Goal: Task Accomplishment & Management: Complete application form

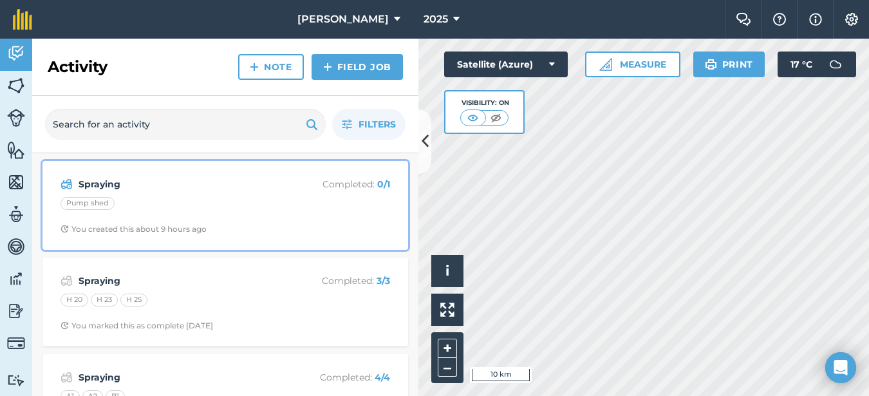
click at [210, 177] on strong "Spraying" at bounding box center [181, 184] width 204 height 14
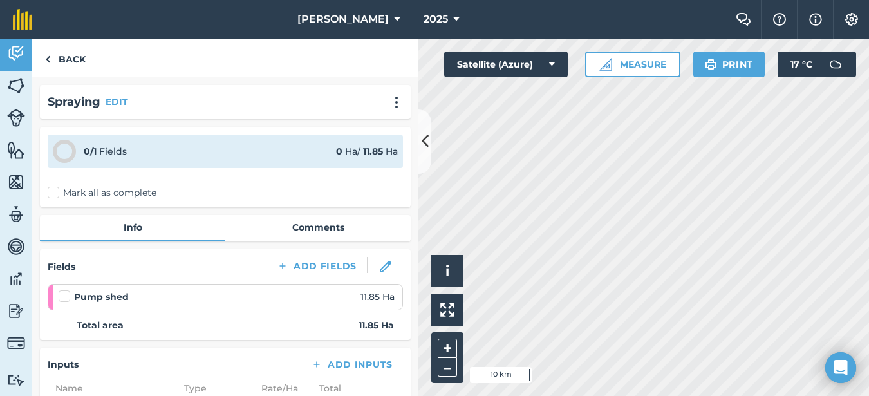
click at [50, 189] on label "Mark all as complete" at bounding box center [102, 193] width 109 height 14
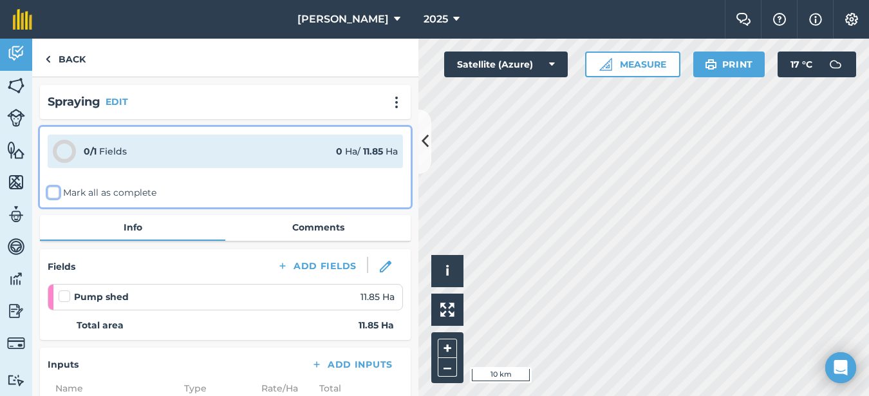
click at [50, 189] on input "Mark all as complete" at bounding box center [52, 190] width 8 height 8
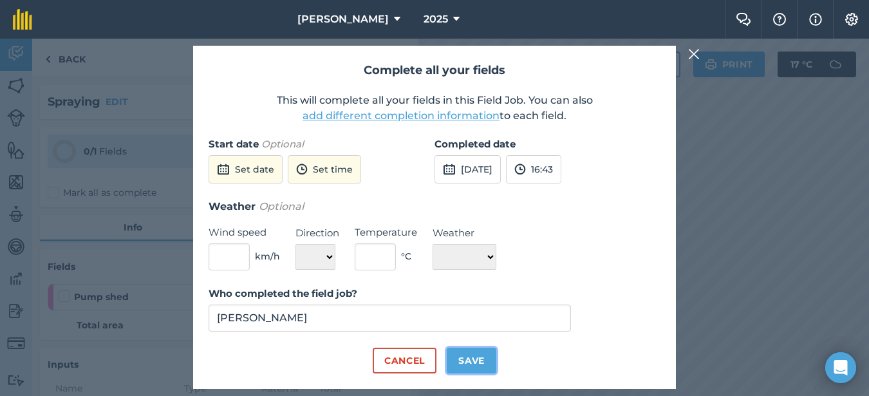
click at [479, 369] on button "Save" at bounding box center [472, 361] width 50 height 26
checkbox input "true"
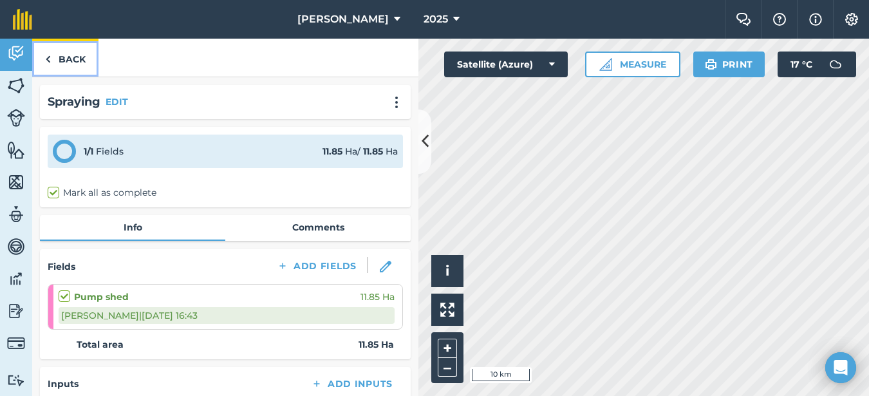
click at [55, 64] on link "Back" at bounding box center [65, 58] width 66 height 38
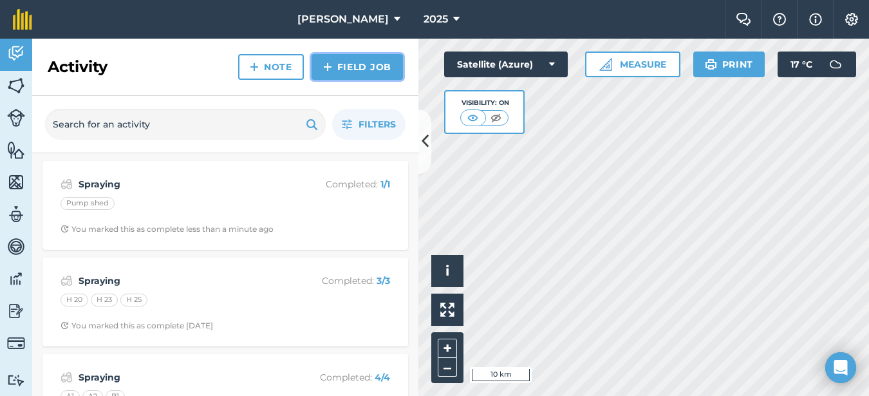
click at [335, 66] on link "Field Job" at bounding box center [356, 67] width 91 height 26
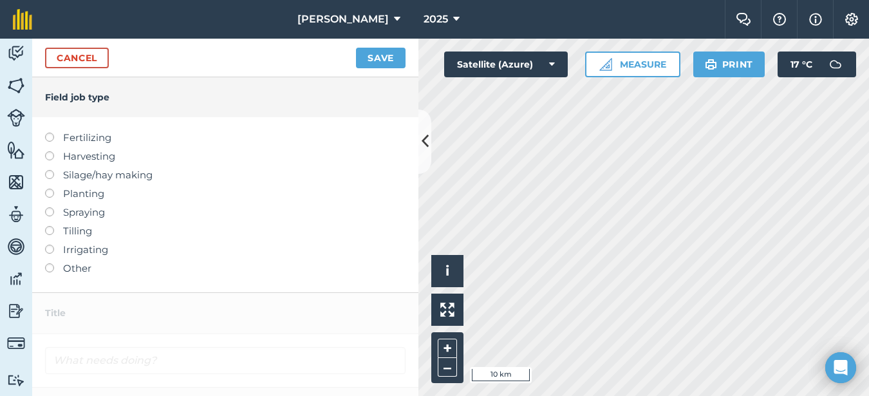
click at [46, 133] on label at bounding box center [54, 133] width 18 height 0
type input "Fertilizing"
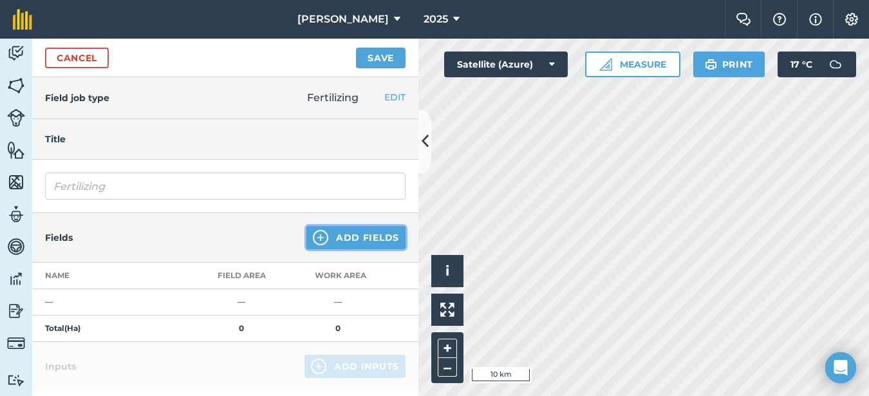
click at [373, 232] on button "Add Fields" at bounding box center [355, 237] width 99 height 23
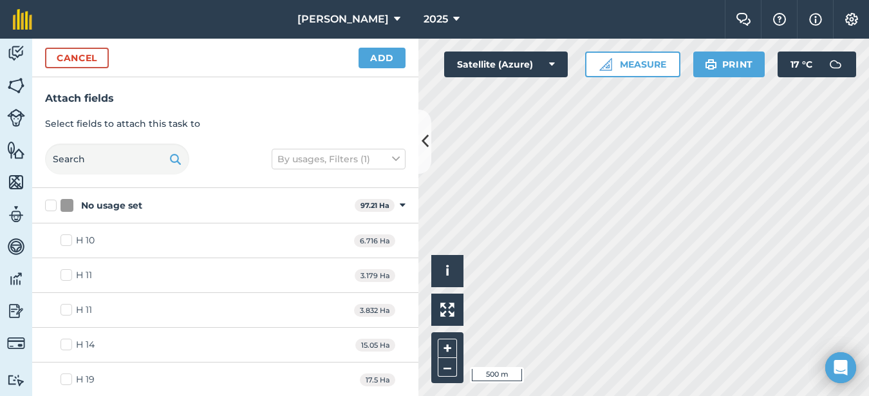
click at [648, 395] on html "Rooney Arable 2025 Farm Chat Help Info Settings Rooney Arable - 2025 Reproduced…" at bounding box center [434, 198] width 869 height 396
checkbox input "true"
click at [400, 59] on button "Add" at bounding box center [381, 58] width 47 height 21
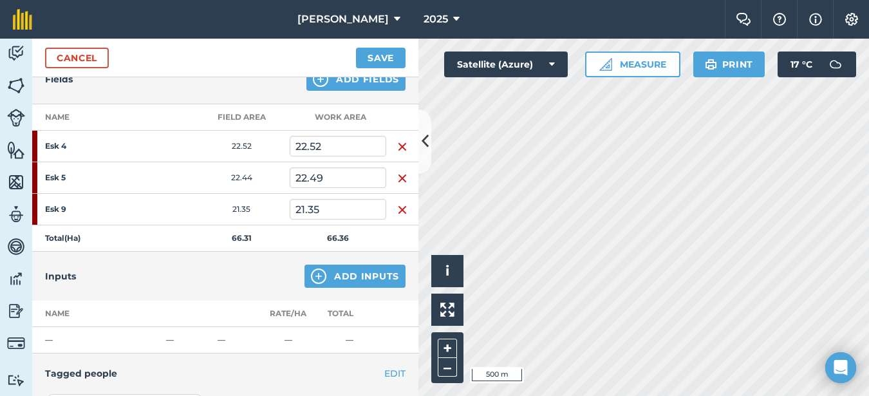
scroll to position [193, 0]
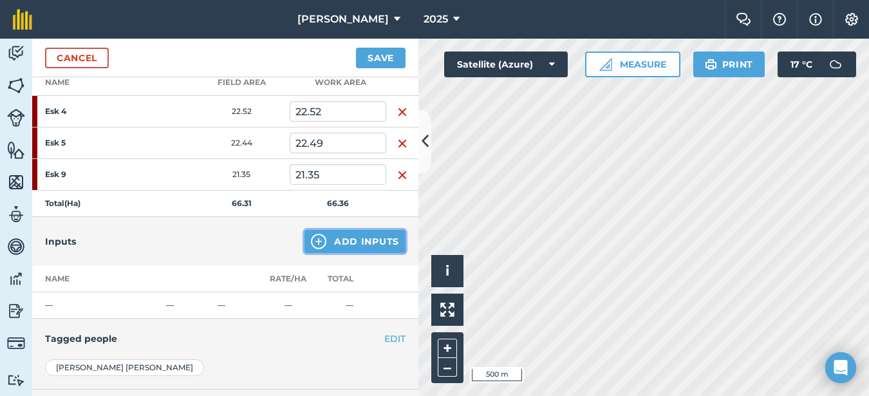
click at [355, 245] on button "Add Inputs" at bounding box center [354, 241] width 101 height 23
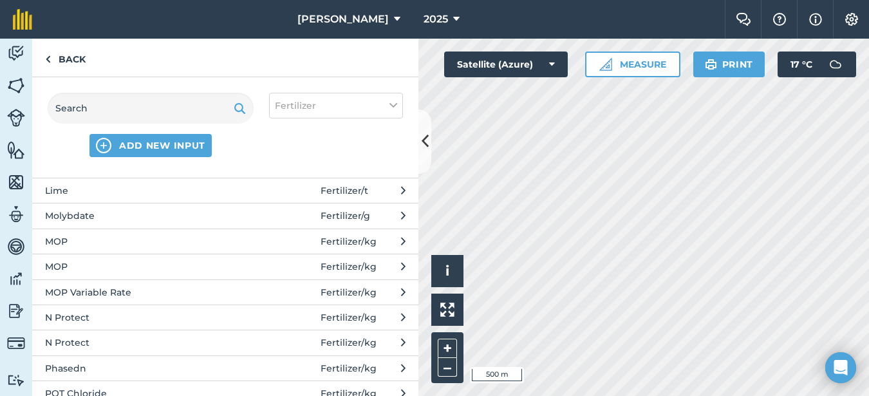
scroll to position [498, 0]
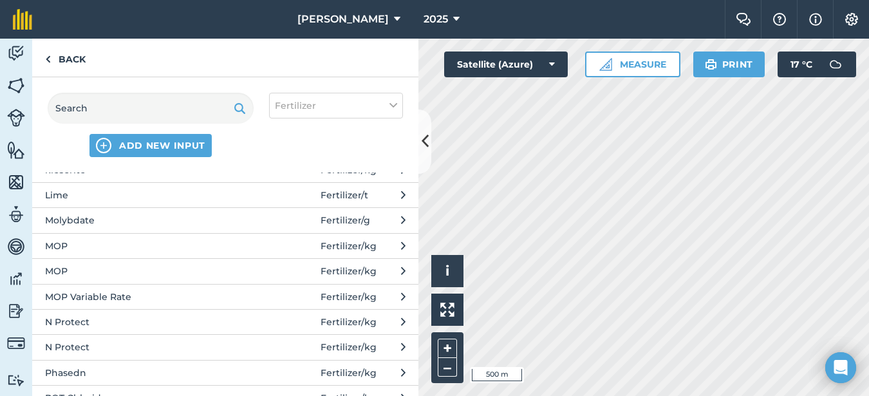
click at [125, 243] on span "MOP" at bounding box center [150, 246] width 210 height 14
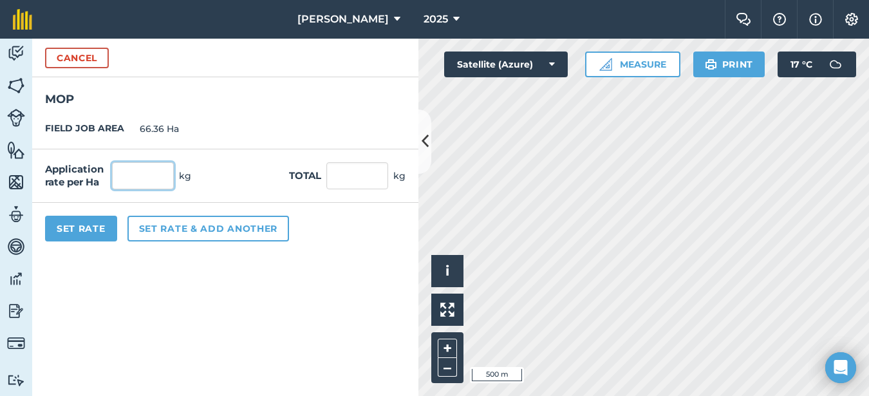
click at [144, 177] on input "text" at bounding box center [143, 175] width 62 height 27
type input "100"
type input "6,636"
click at [83, 228] on button "Set Rate" at bounding box center [81, 229] width 72 height 26
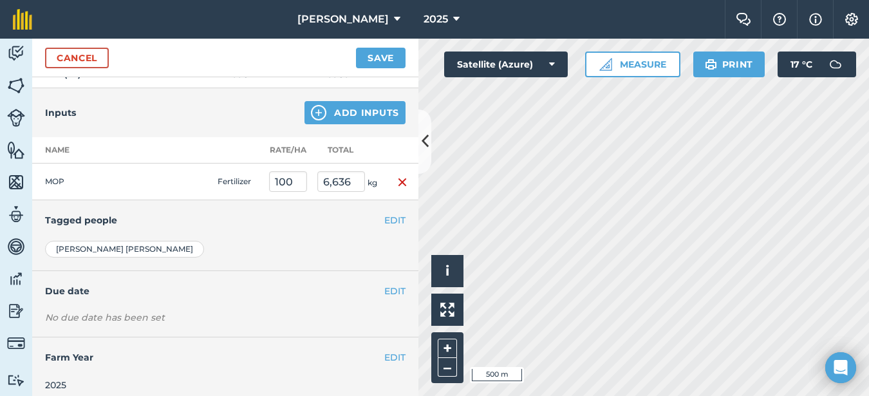
scroll to position [331, 0]
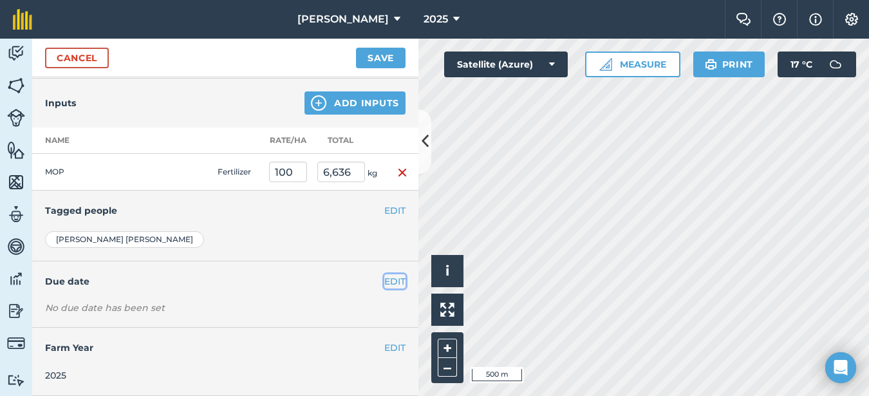
click at [384, 285] on button "EDIT" at bounding box center [394, 281] width 21 height 14
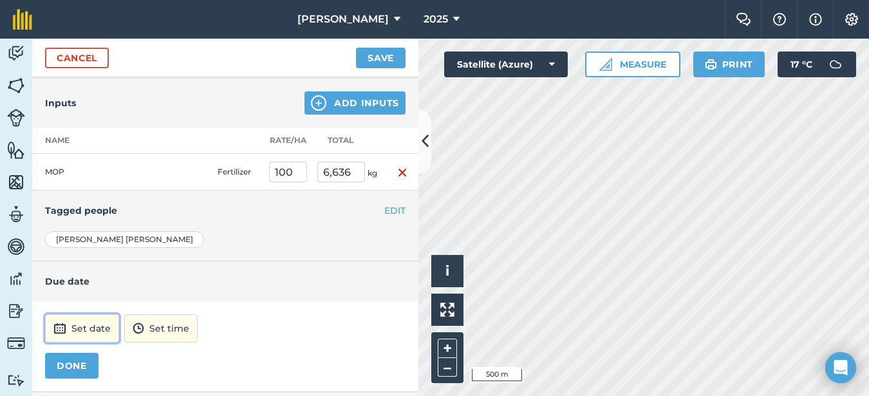
click at [98, 320] on button "Set date" at bounding box center [82, 328] width 74 height 28
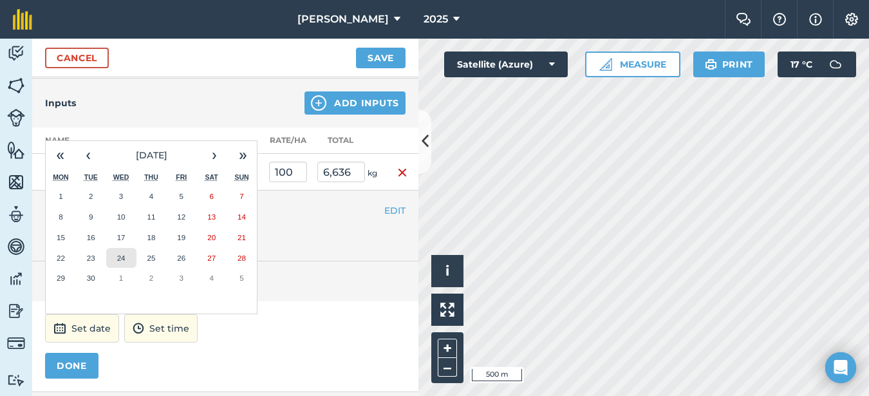
click at [122, 263] on button "24" at bounding box center [121, 258] width 30 height 21
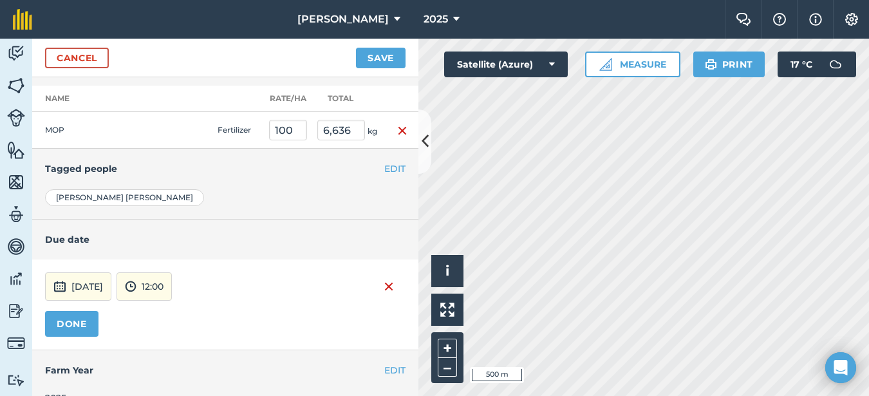
scroll to position [396, 0]
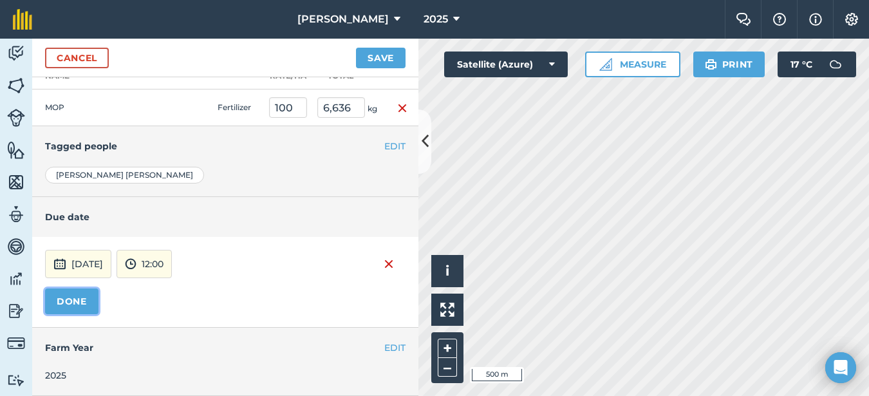
click at [77, 306] on button "DONE" at bounding box center [71, 301] width 53 height 26
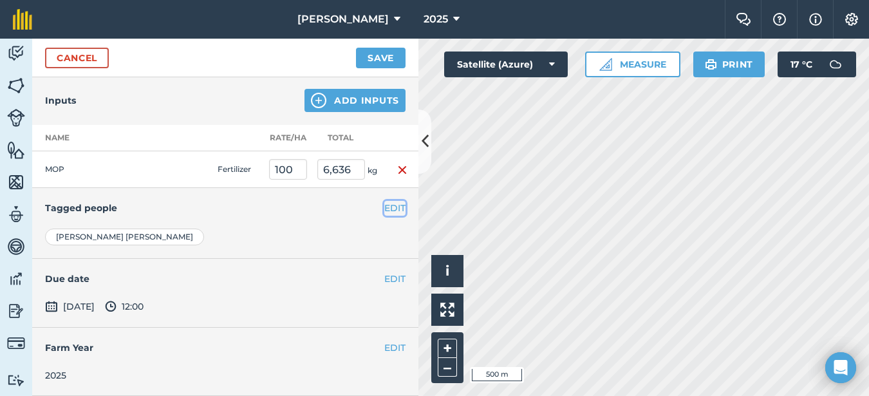
click at [384, 207] on button "EDIT" at bounding box center [394, 208] width 21 height 14
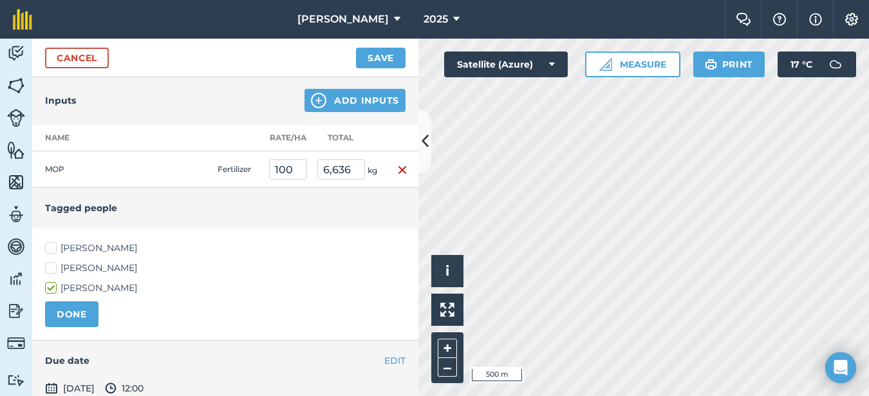
click at [54, 253] on label "[PERSON_NAME]" at bounding box center [225, 248] width 360 height 14
click at [53, 250] on input "[PERSON_NAME]" at bounding box center [49, 245] width 8 height 8
checkbox input "true"
click at [47, 266] on label "[PERSON_NAME]" at bounding box center [225, 268] width 360 height 14
click at [47, 266] on input "[PERSON_NAME]" at bounding box center [49, 265] width 8 height 8
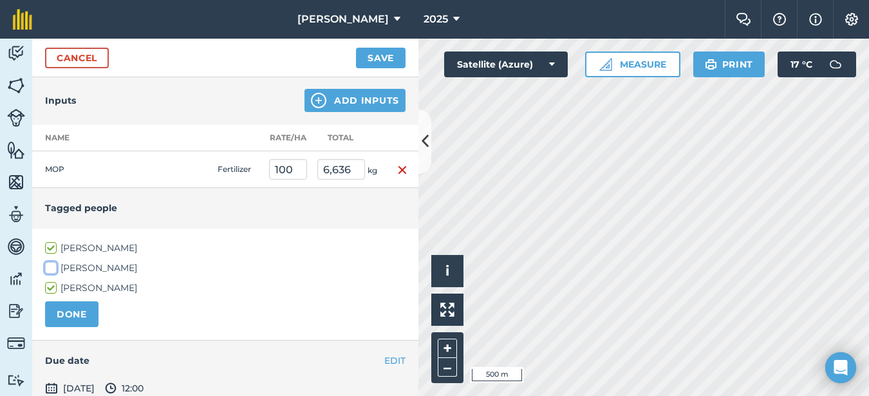
checkbox input "true"
click at [71, 306] on button "DONE" at bounding box center [71, 314] width 53 height 26
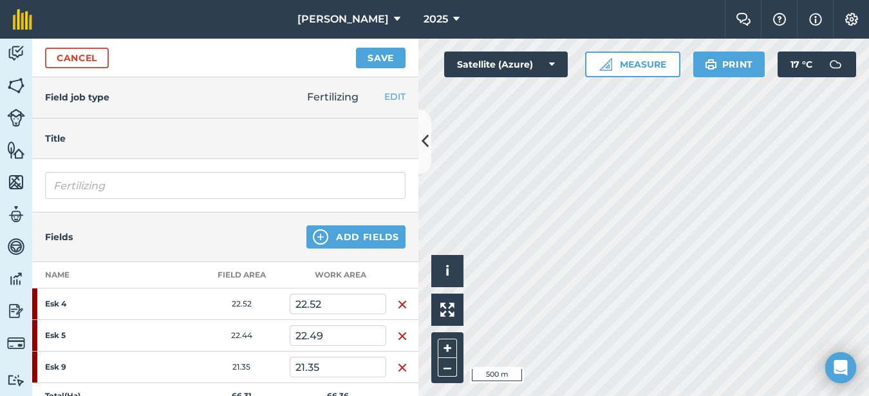
scroll to position [0, 0]
click at [360, 59] on button "Save" at bounding box center [381, 58] width 50 height 21
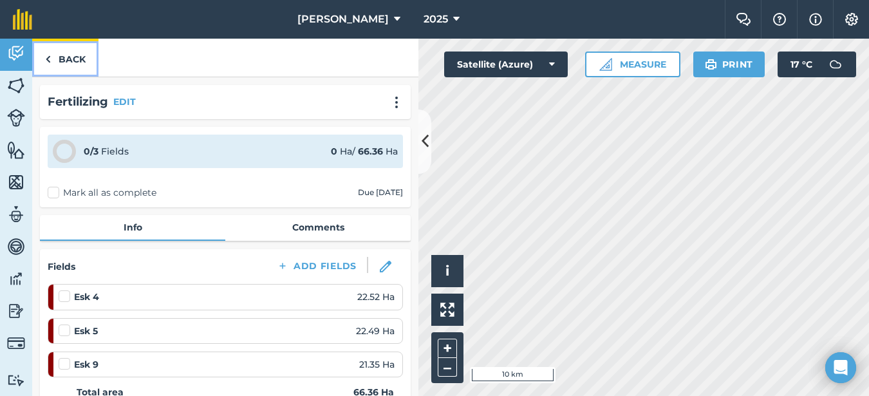
click at [59, 66] on link "Back" at bounding box center [65, 58] width 66 height 38
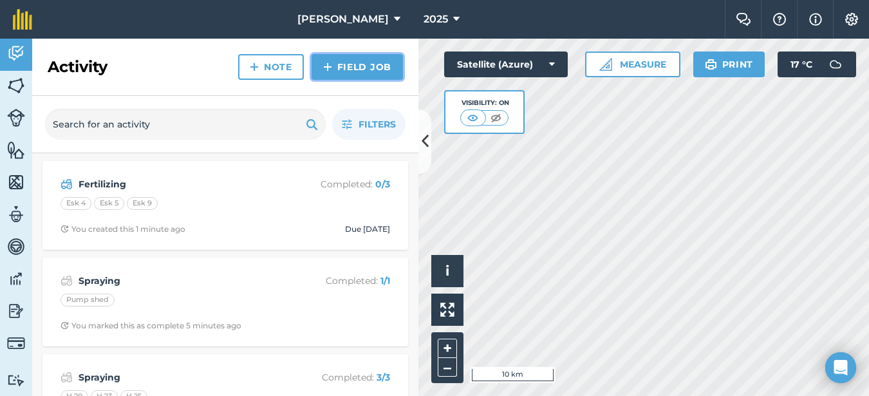
click at [370, 72] on link "Field Job" at bounding box center [356, 67] width 91 height 26
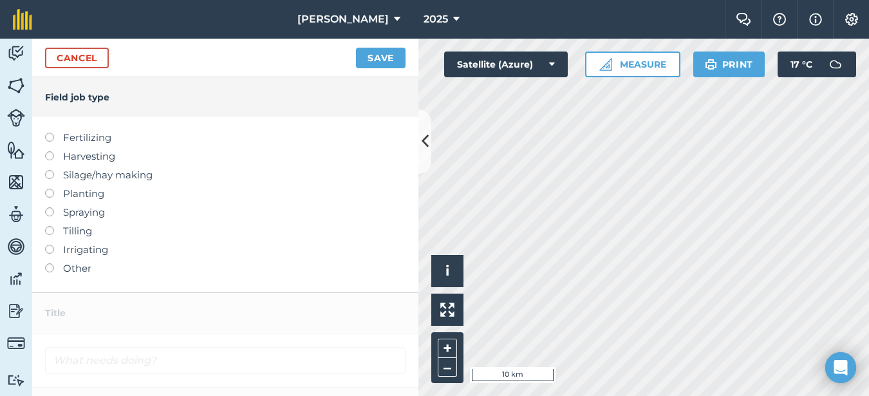
click at [53, 133] on label at bounding box center [54, 133] width 18 height 0
type input "Fertilizing"
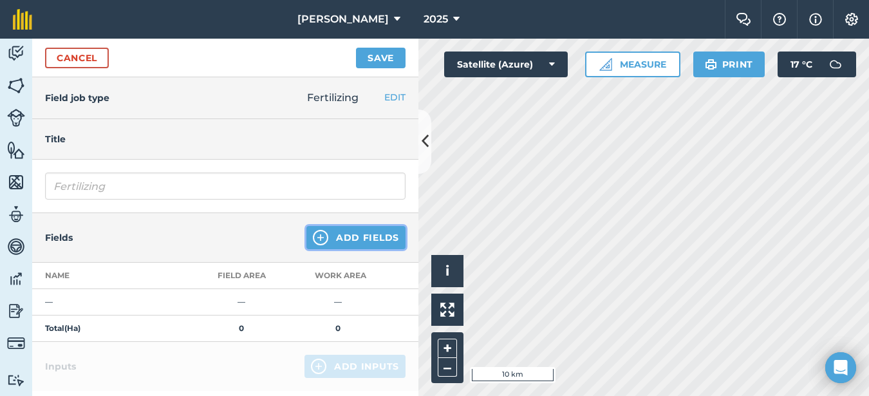
click at [339, 236] on button "Add Fields" at bounding box center [355, 237] width 99 height 23
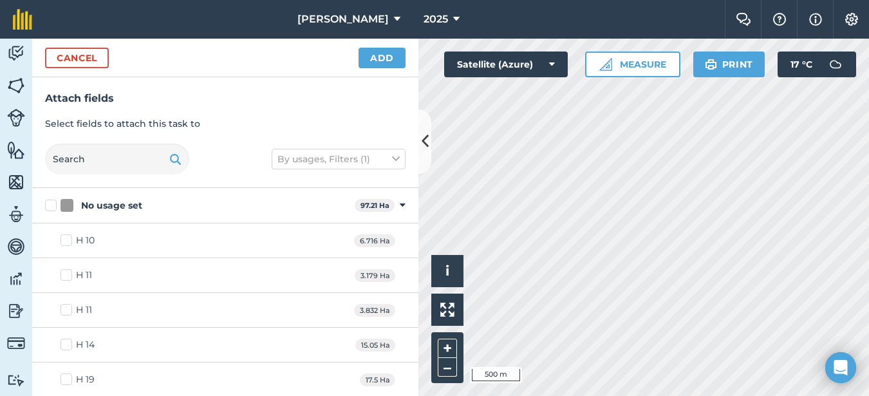
checkbox input "true"
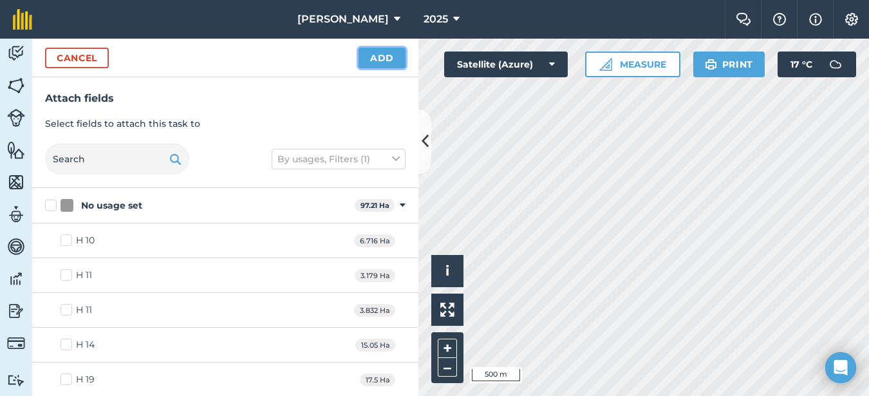
click at [382, 57] on button "Add" at bounding box center [381, 58] width 47 height 21
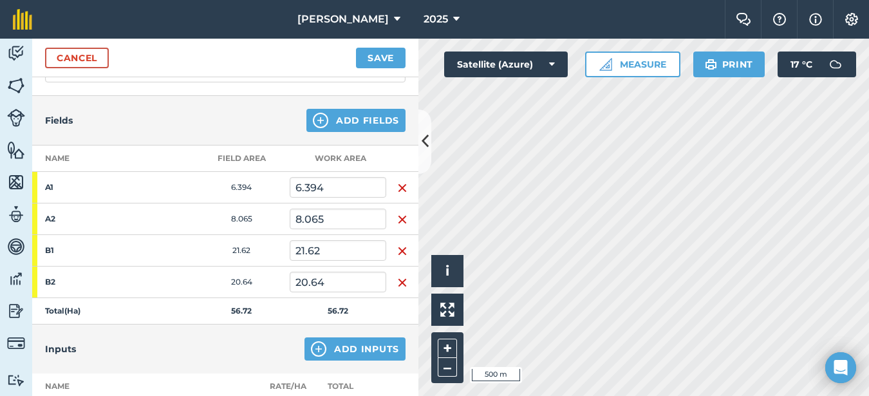
scroll to position [129, 0]
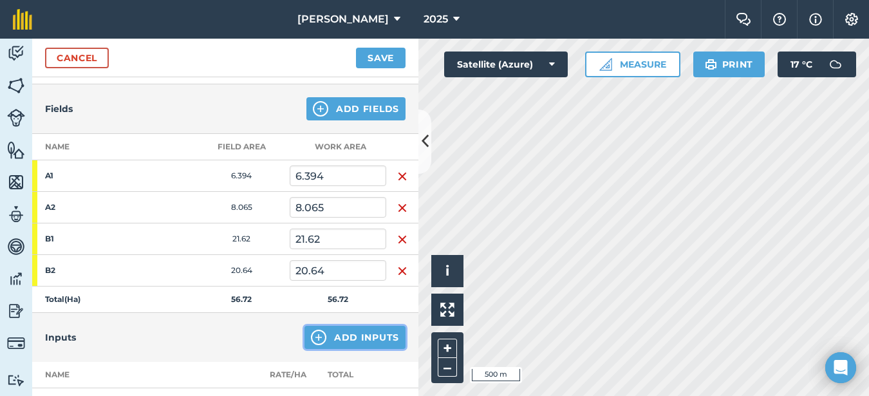
click at [343, 337] on button "Add Inputs" at bounding box center [354, 337] width 101 height 23
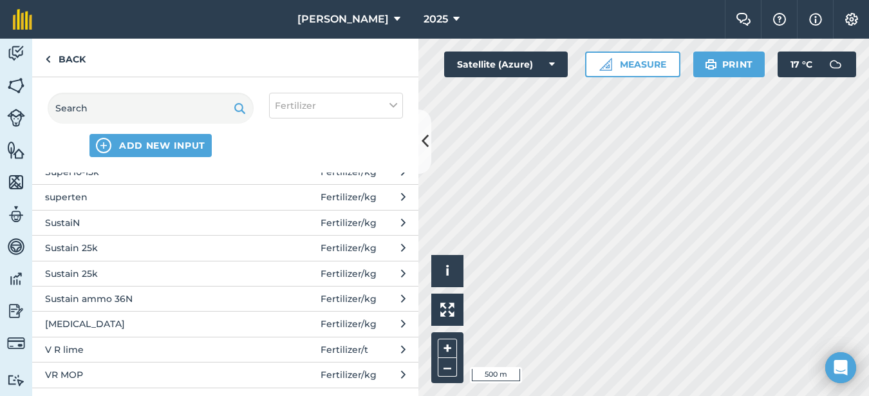
scroll to position [965, 0]
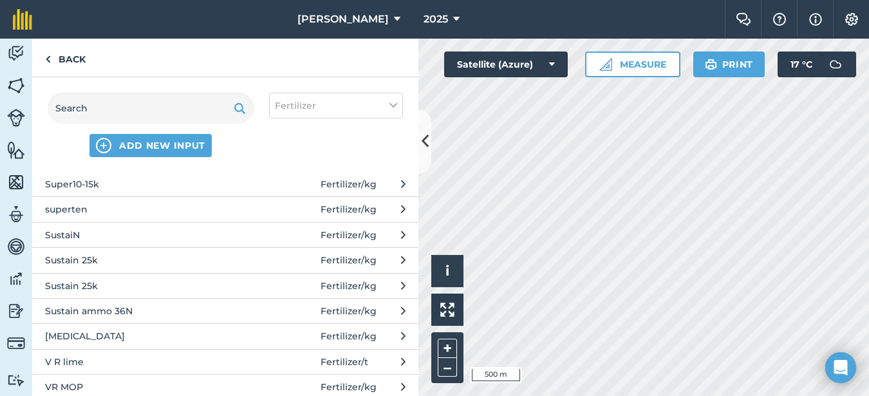
click at [127, 237] on span "SustaiN" at bounding box center [150, 235] width 210 height 14
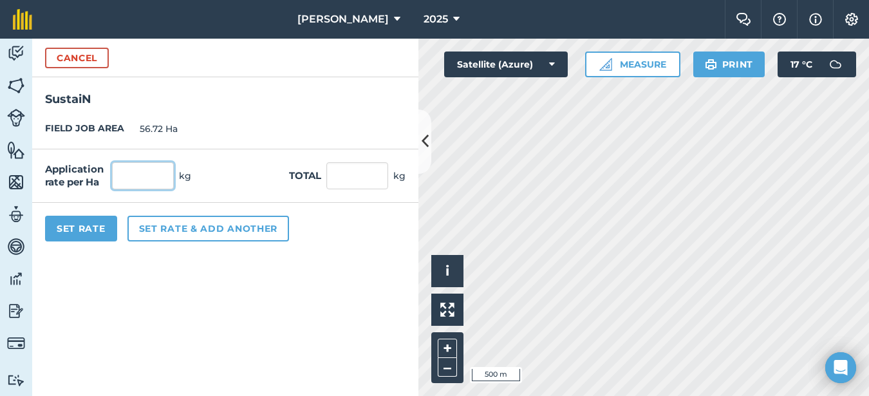
click at [138, 176] on input "text" at bounding box center [143, 175] width 62 height 27
type input "150"
type input "8,508"
click at [93, 224] on button "Set Rate" at bounding box center [81, 229] width 72 height 26
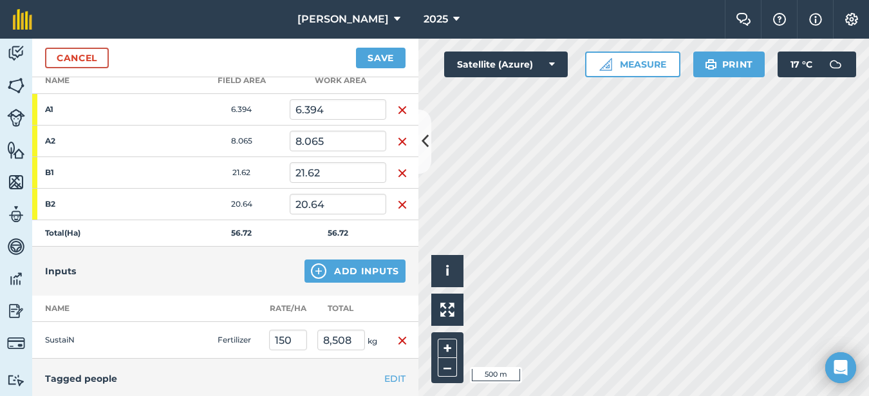
scroll to position [257, 0]
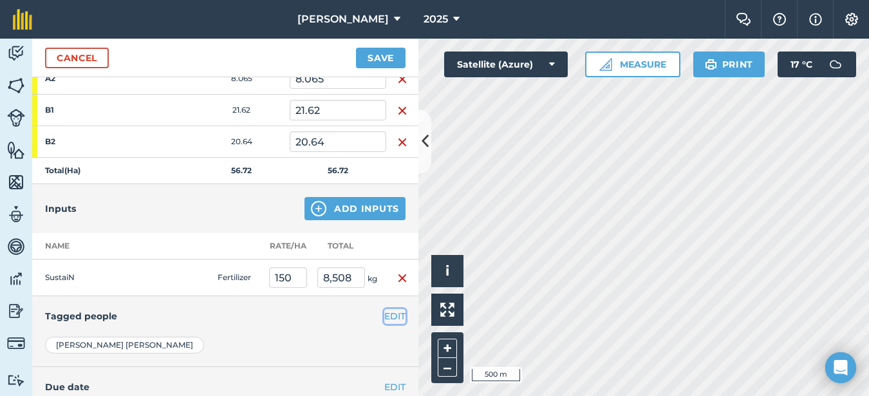
click at [385, 315] on button "EDIT" at bounding box center [394, 316] width 21 height 14
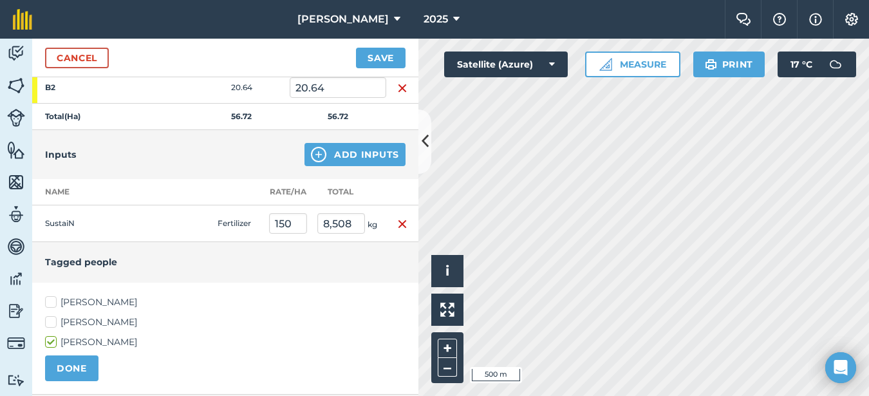
scroll to position [386, 0]
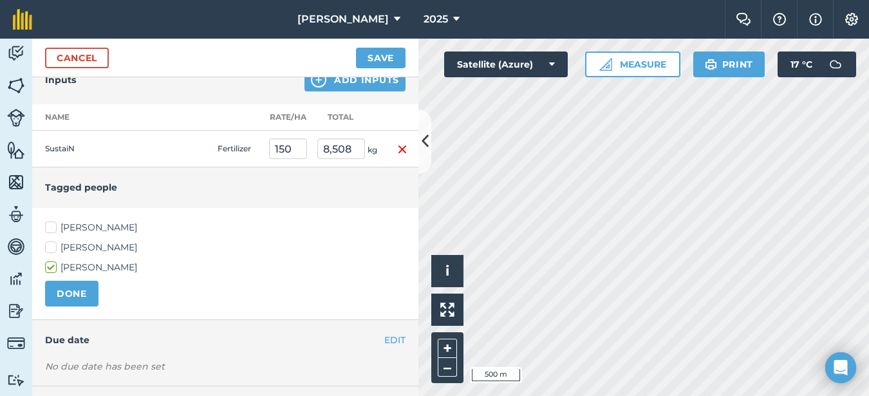
click at [53, 245] on label "[PERSON_NAME]" at bounding box center [225, 248] width 360 height 14
click at [53, 245] on input "[PERSON_NAME]" at bounding box center [49, 245] width 8 height 8
checkbox input "true"
click at [51, 225] on label "[PERSON_NAME]" at bounding box center [225, 228] width 360 height 14
click at [51, 225] on input "[PERSON_NAME]" at bounding box center [49, 225] width 8 height 8
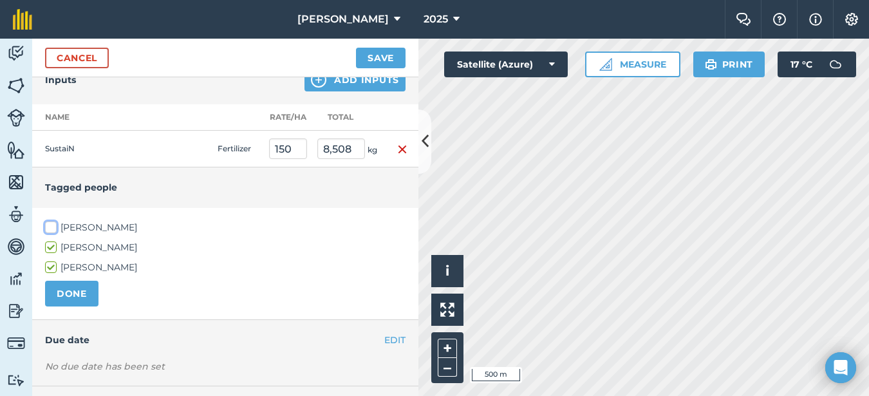
checkbox input "true"
click at [77, 304] on button "DONE" at bounding box center [71, 294] width 53 height 26
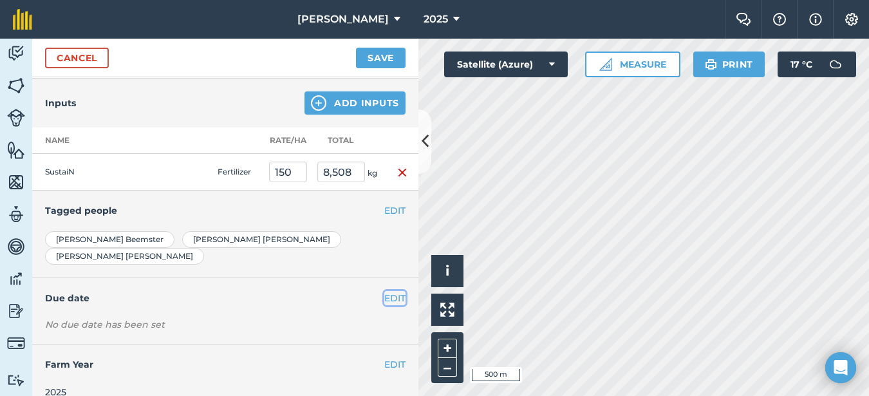
click at [384, 291] on button "EDIT" at bounding box center [394, 298] width 21 height 14
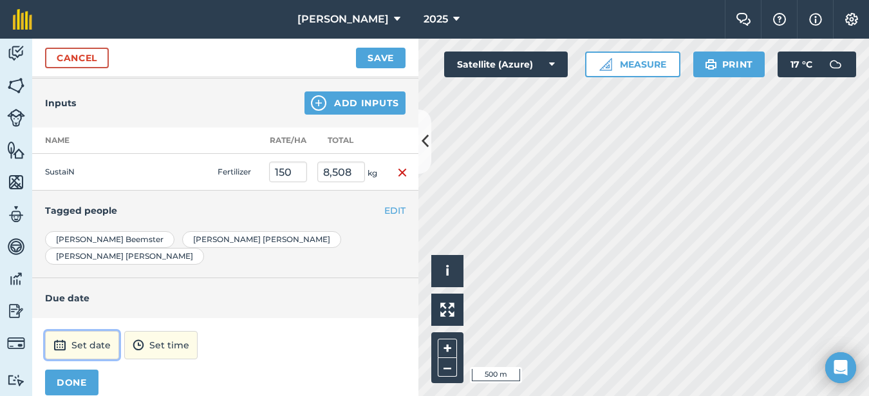
click at [79, 333] on button "Set date" at bounding box center [82, 345] width 74 height 28
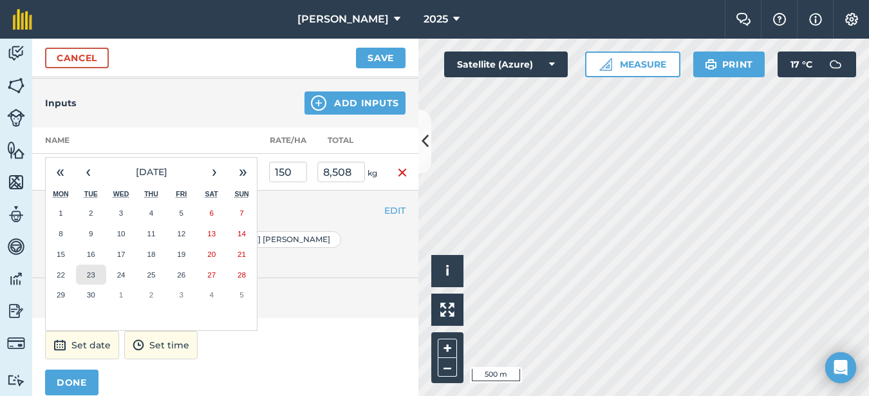
click at [98, 265] on button "23" at bounding box center [91, 275] width 30 height 21
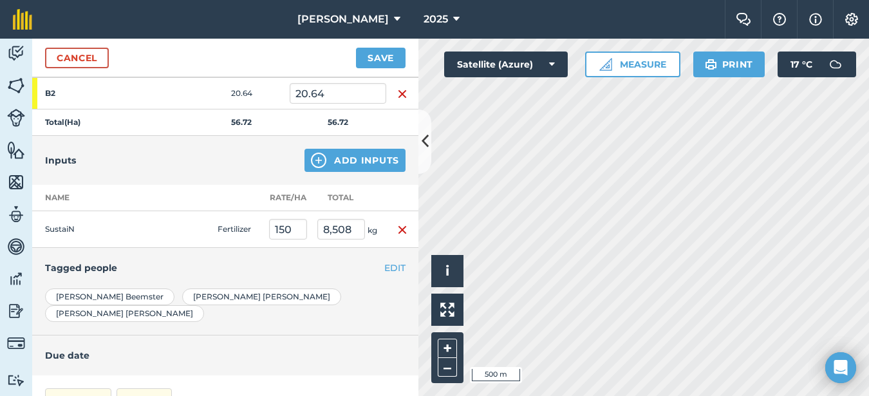
scroll to position [299, 0]
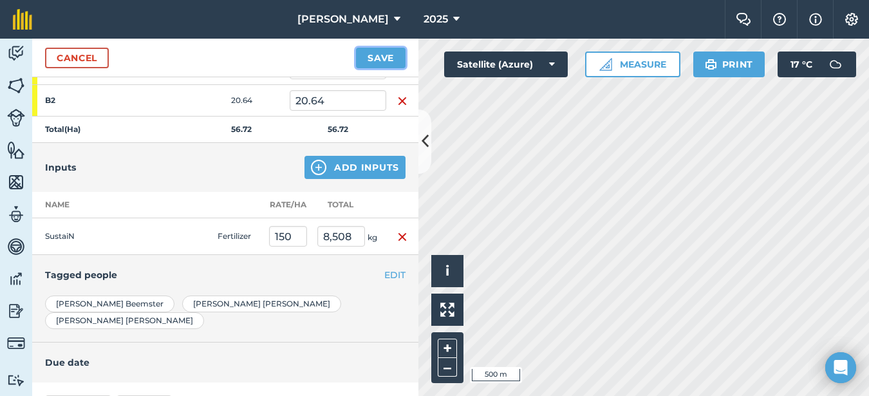
click at [363, 51] on button "Save" at bounding box center [381, 58] width 50 height 21
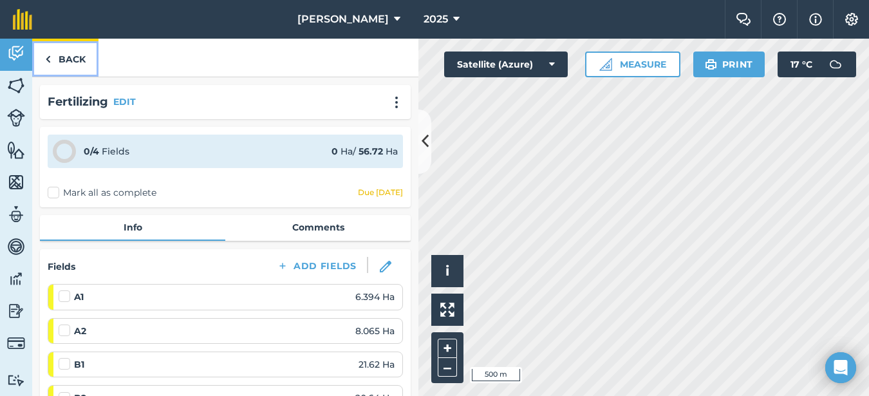
click at [75, 66] on link "Back" at bounding box center [65, 58] width 66 height 38
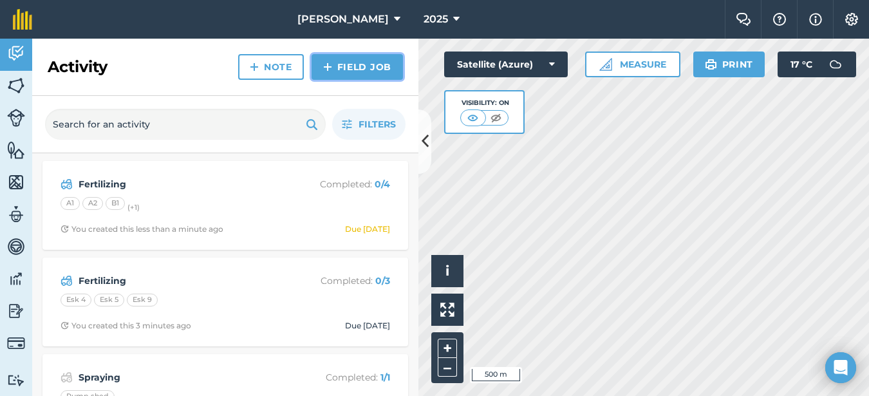
click at [353, 70] on link "Field Job" at bounding box center [356, 67] width 91 height 26
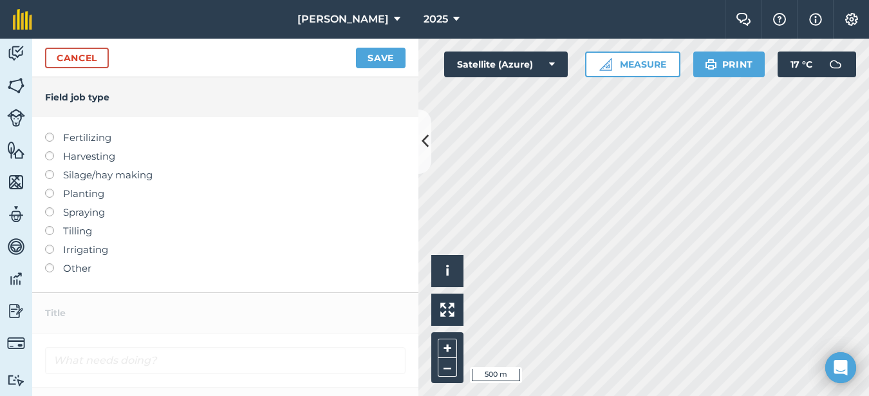
click at [49, 133] on label at bounding box center [54, 133] width 18 height 0
type input "Fertilizing"
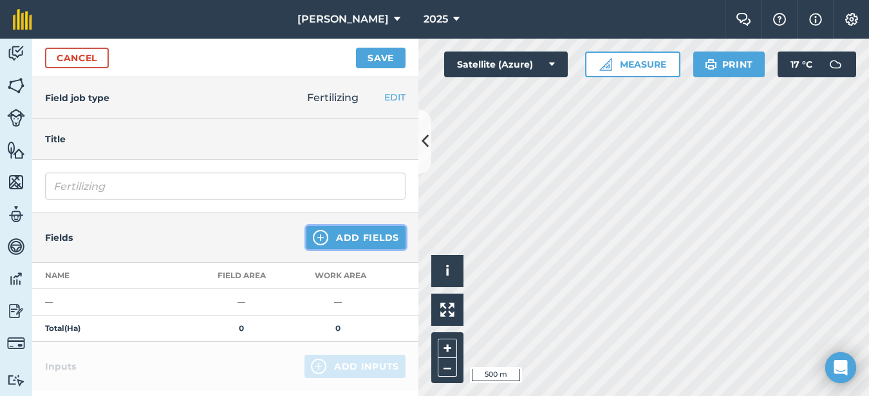
click at [354, 234] on button "Add Fields" at bounding box center [355, 237] width 99 height 23
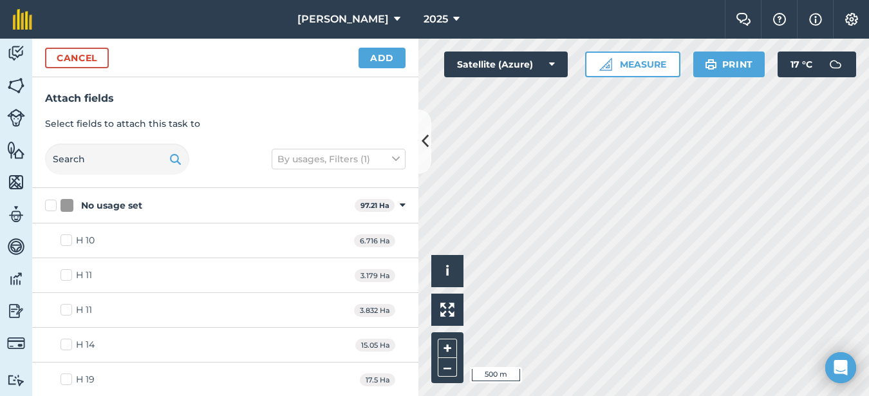
checkbox input "true"
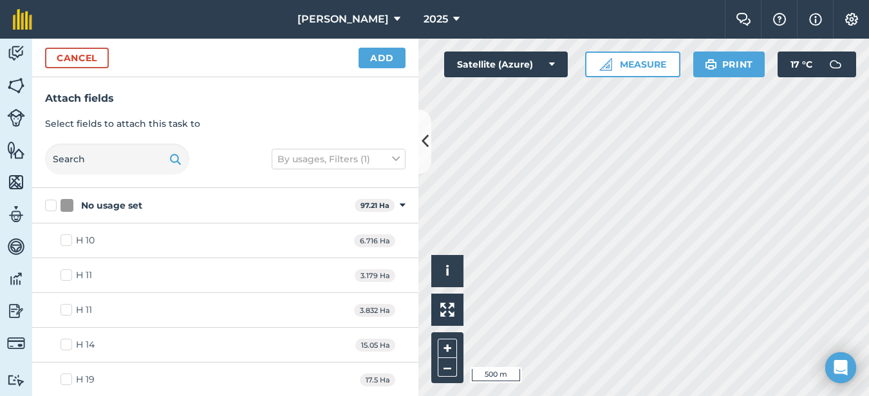
checkbox input "true"
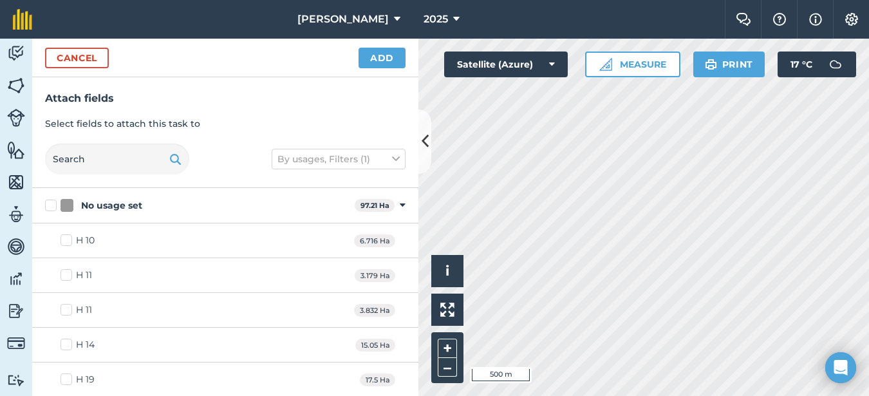
checkbox input "true"
click at [382, 63] on button "Add" at bounding box center [381, 58] width 47 height 21
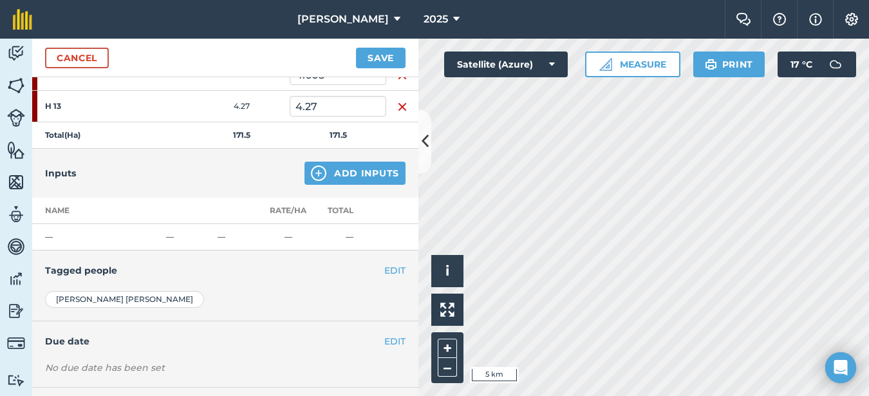
scroll to position [515, 0]
click at [384, 267] on button "EDIT" at bounding box center [394, 269] width 21 height 14
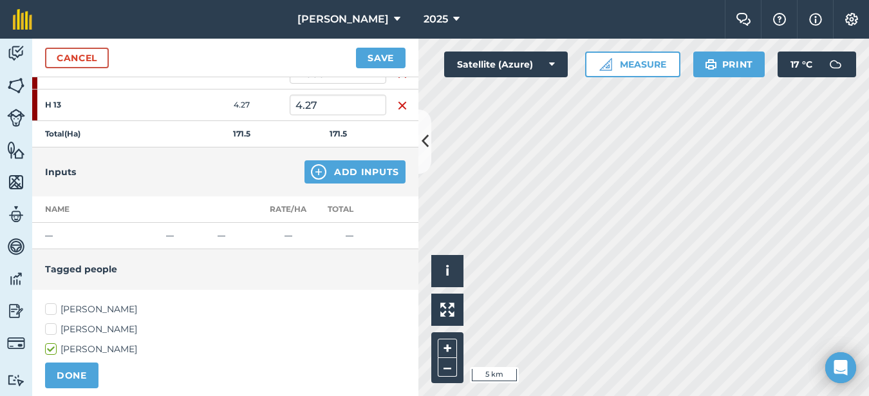
drag, startPoint x: 53, startPoint y: 329, endPoint x: 51, endPoint y: 318, distance: 11.0
click at [53, 330] on label "[PERSON_NAME]" at bounding box center [225, 329] width 360 height 14
click at [53, 330] on input "[PERSON_NAME]" at bounding box center [49, 326] width 8 height 8
checkbox input "true"
click at [45, 304] on label "[PERSON_NAME]" at bounding box center [225, 309] width 360 height 14
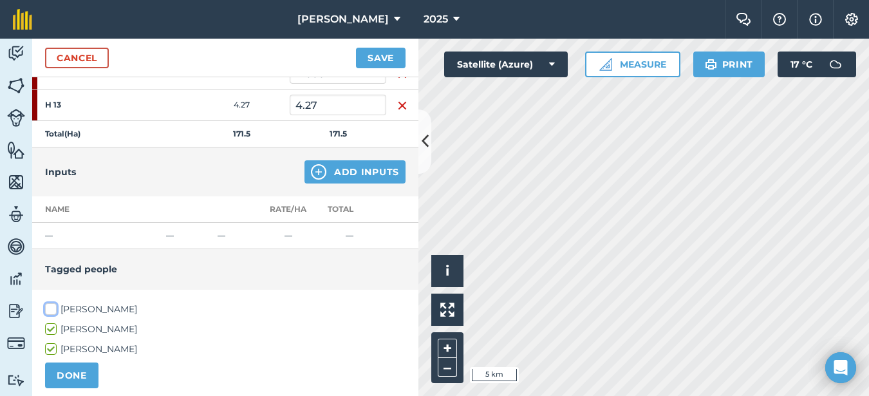
click at [45, 304] on input "[PERSON_NAME]" at bounding box center [49, 306] width 8 height 8
checkbox input "true"
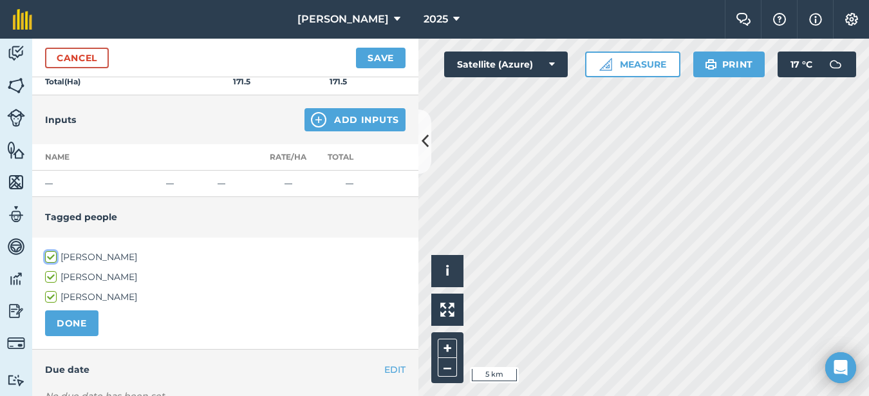
scroll to position [644, 0]
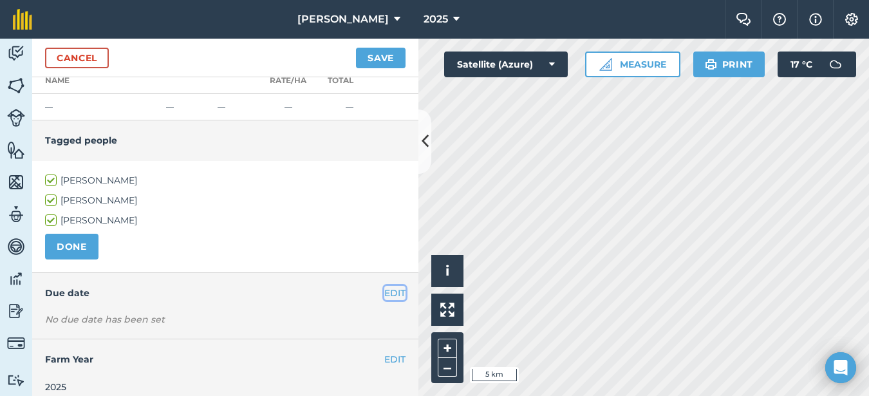
click at [384, 296] on button "EDIT" at bounding box center [394, 293] width 21 height 14
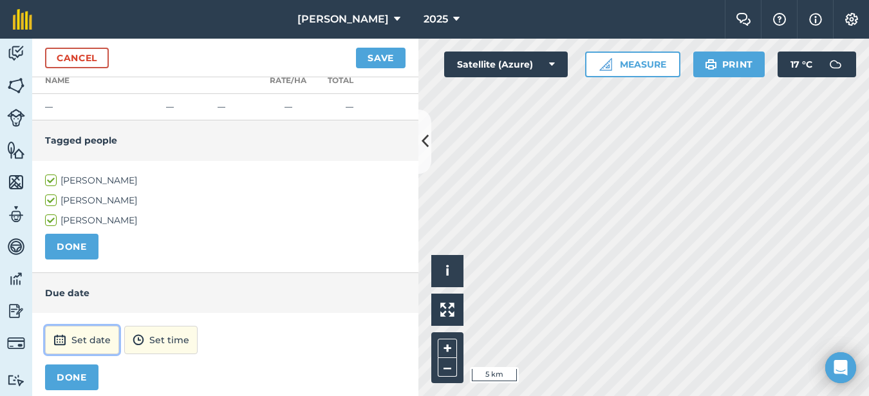
click at [103, 335] on button "Set date" at bounding box center [82, 340] width 74 height 28
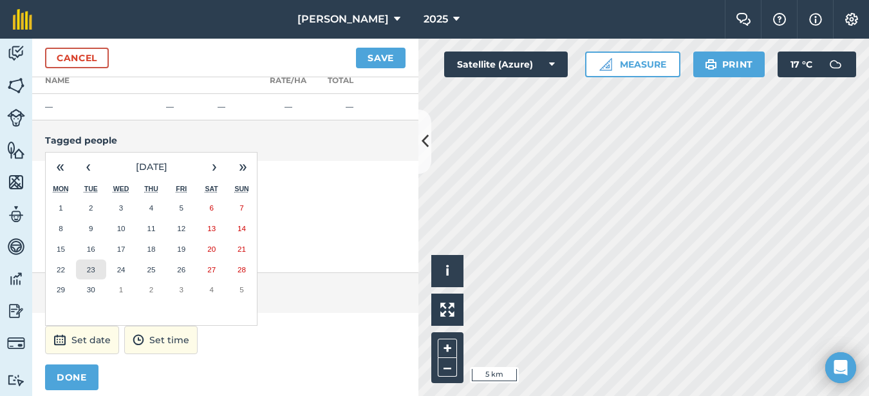
click at [94, 270] on abbr "23" at bounding box center [91, 269] width 8 height 8
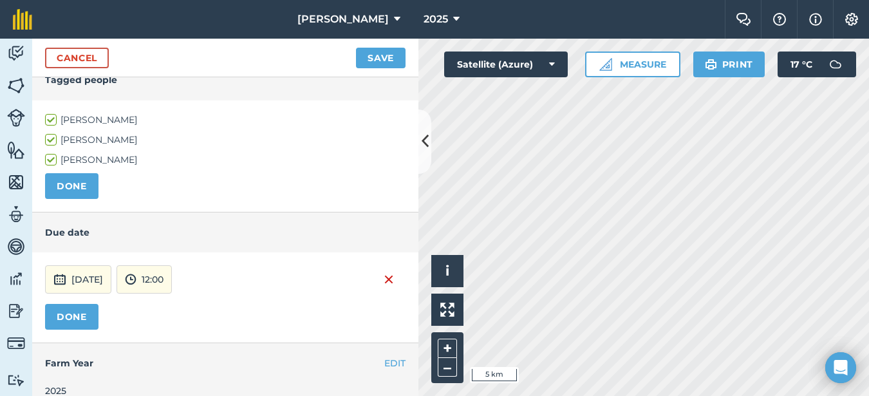
scroll to position [720, 0]
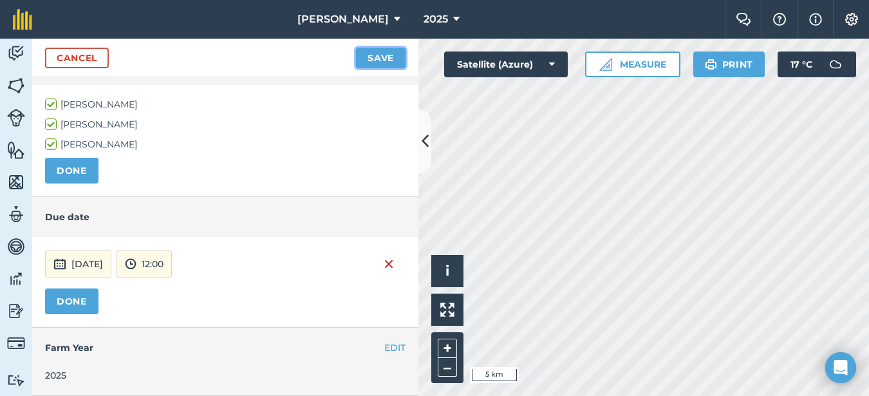
drag, startPoint x: 385, startPoint y: 57, endPoint x: 362, endPoint y: 64, distance: 24.2
click at [383, 59] on button "Save" at bounding box center [381, 58] width 50 height 21
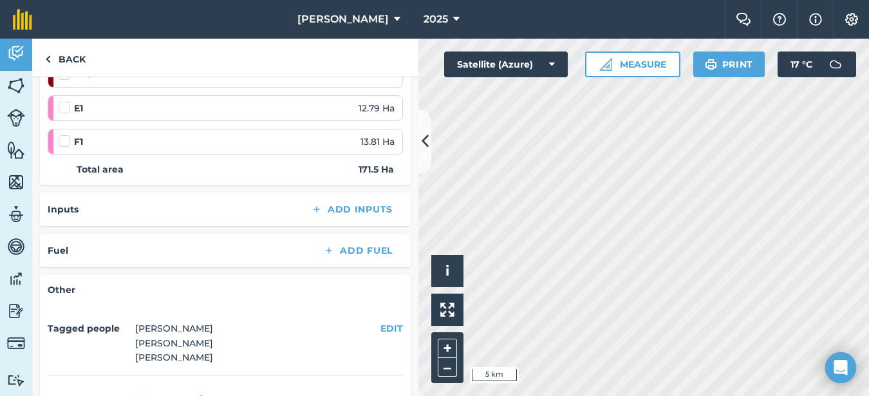
scroll to position [515, 0]
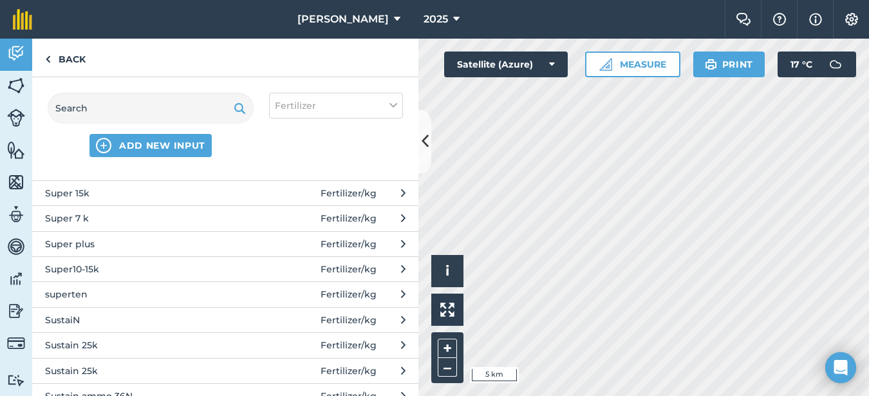
scroll to position [901, 0]
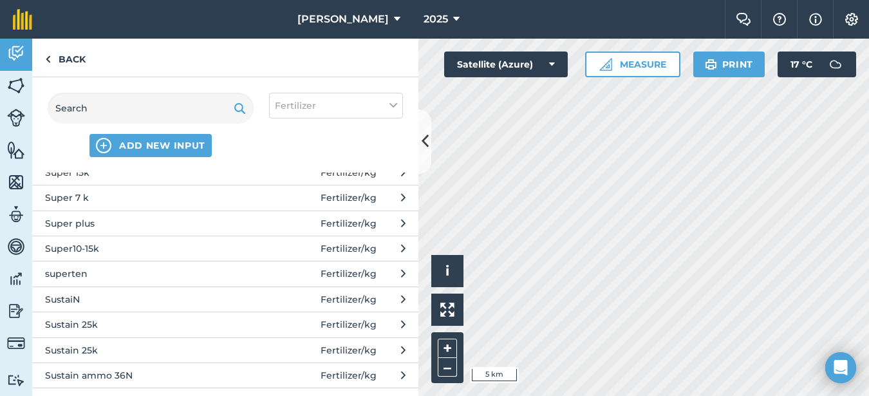
click at [84, 301] on span "SustaiN" at bounding box center [150, 299] width 210 height 14
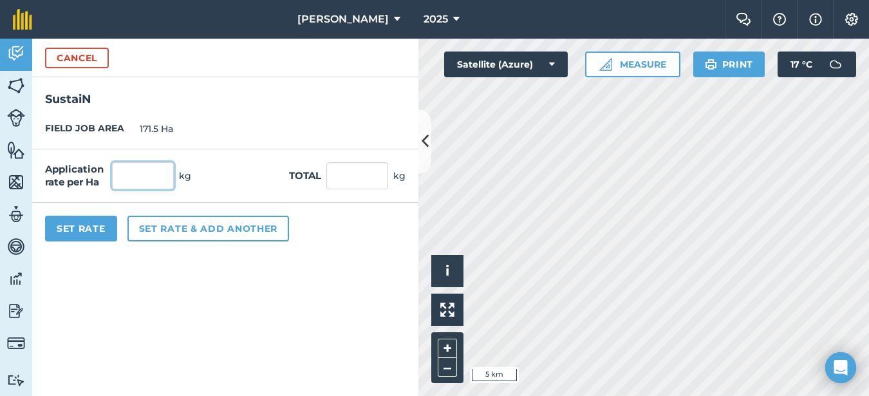
click at [140, 173] on input "text" at bounding box center [143, 175] width 62 height 27
type input "100"
type input "17,150"
click at [90, 223] on button "Set Rate" at bounding box center [81, 229] width 72 height 26
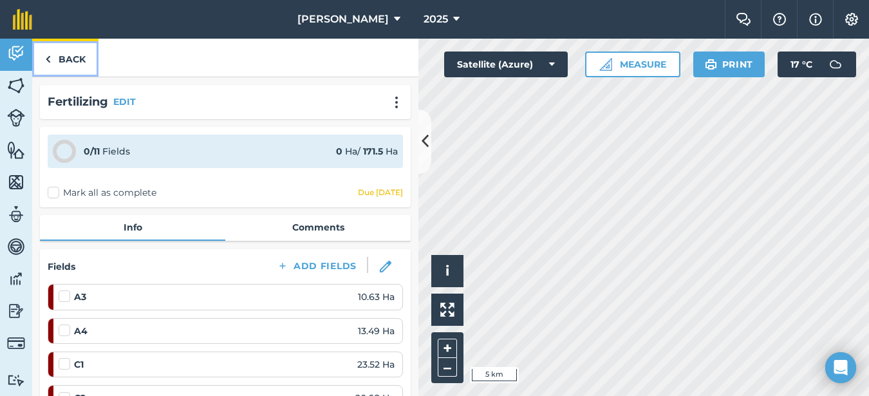
click at [74, 57] on link "Back" at bounding box center [65, 58] width 66 height 38
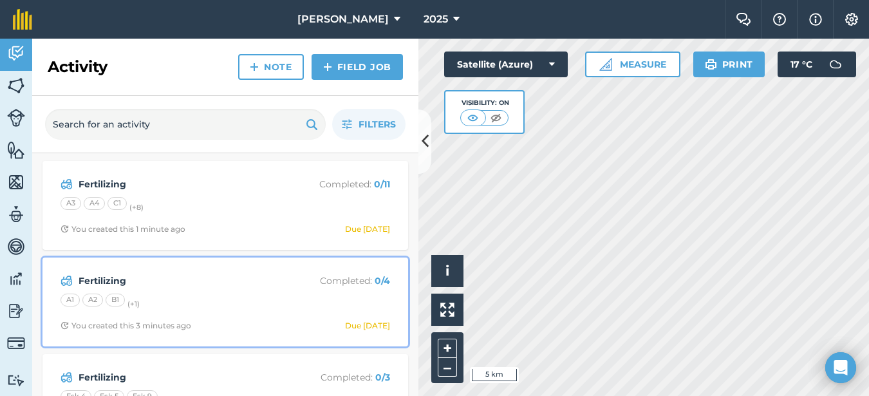
click at [234, 285] on strong "Fertilizing" at bounding box center [181, 281] width 204 height 14
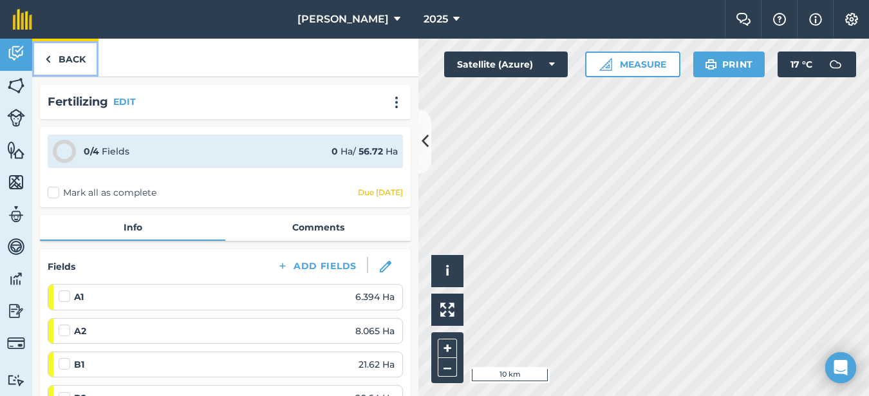
click at [66, 65] on link "Back" at bounding box center [65, 58] width 66 height 38
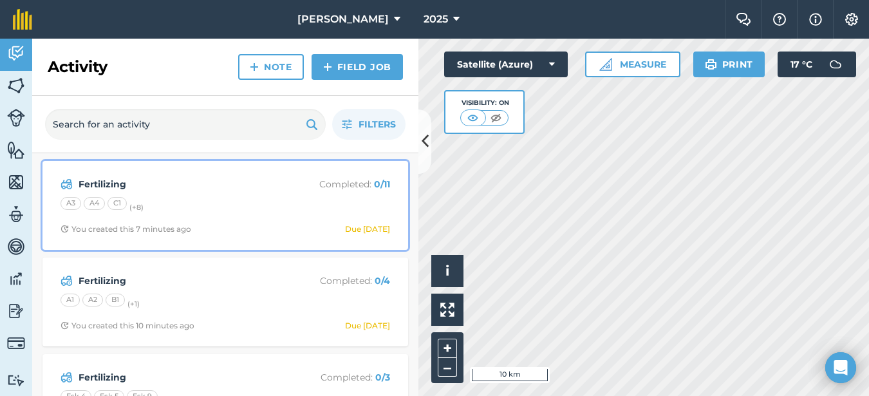
click at [180, 208] on div "A3 A4 C1 (+ 8 )" at bounding box center [225, 205] width 330 height 17
